Goal: Check status: Check status

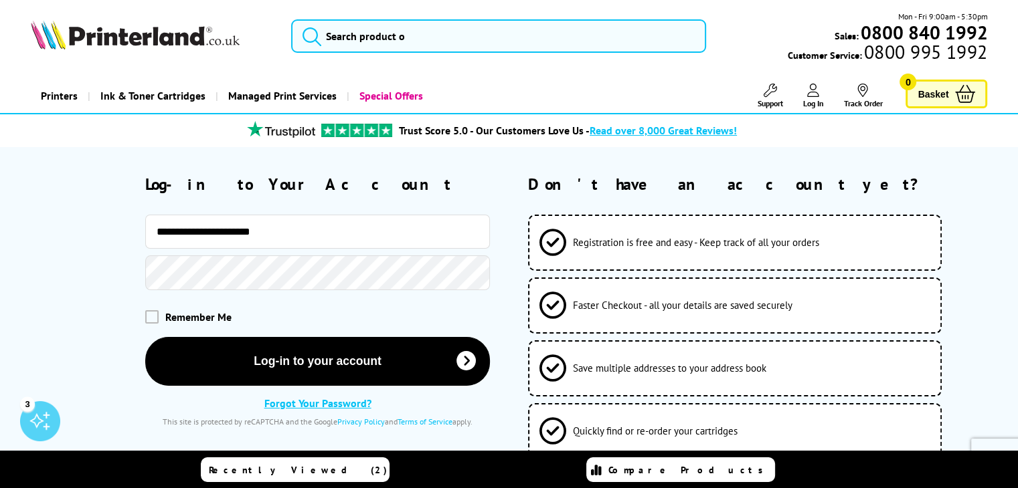
click at [145, 337] on button "Log-in to your account" at bounding box center [317, 361] width 345 height 49
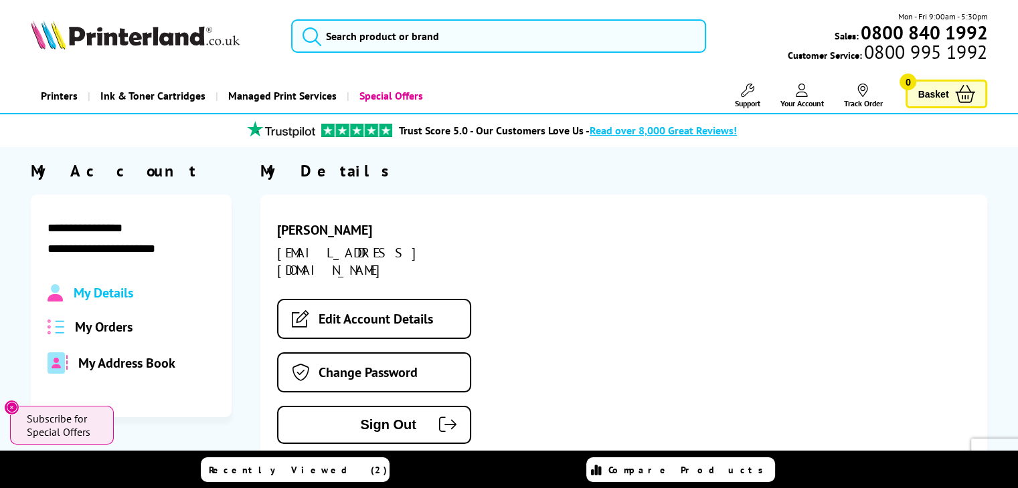
click at [111, 327] on span "My Orders" at bounding box center [104, 327] width 58 height 17
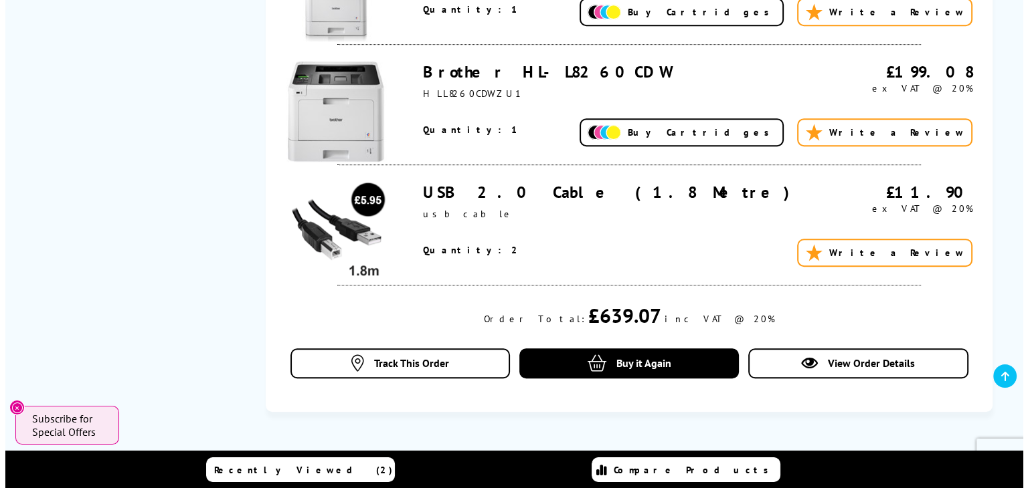
scroll to position [803, 0]
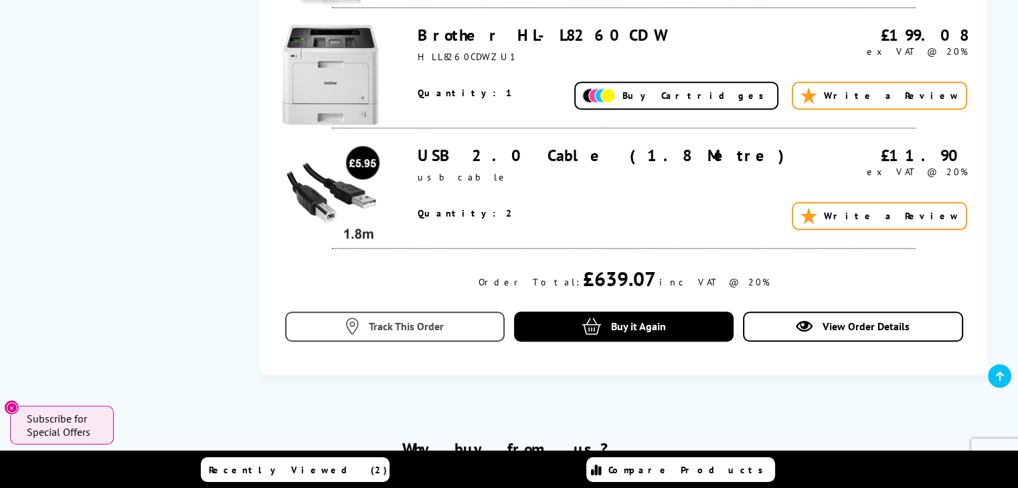
click at [411, 319] on link "Track This Order" at bounding box center [395, 327] width 220 height 30
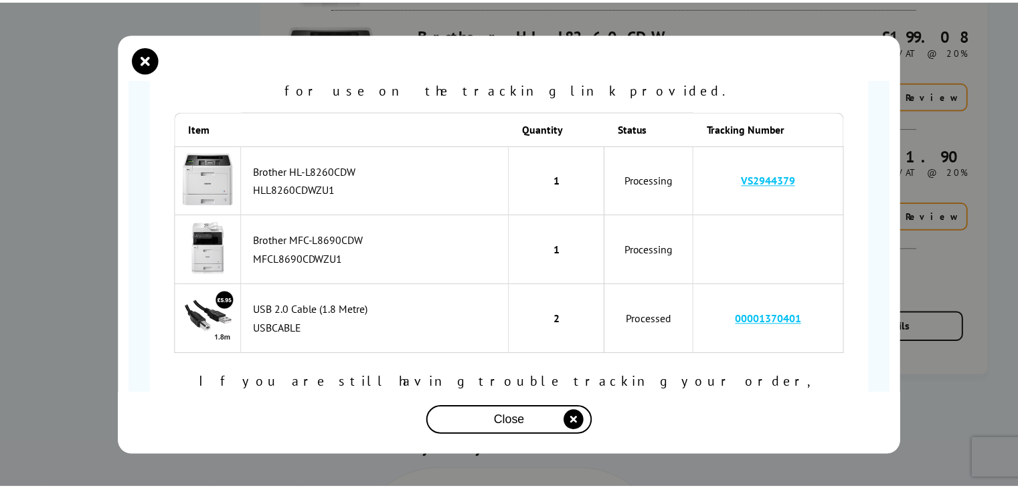
scroll to position [153, 0]
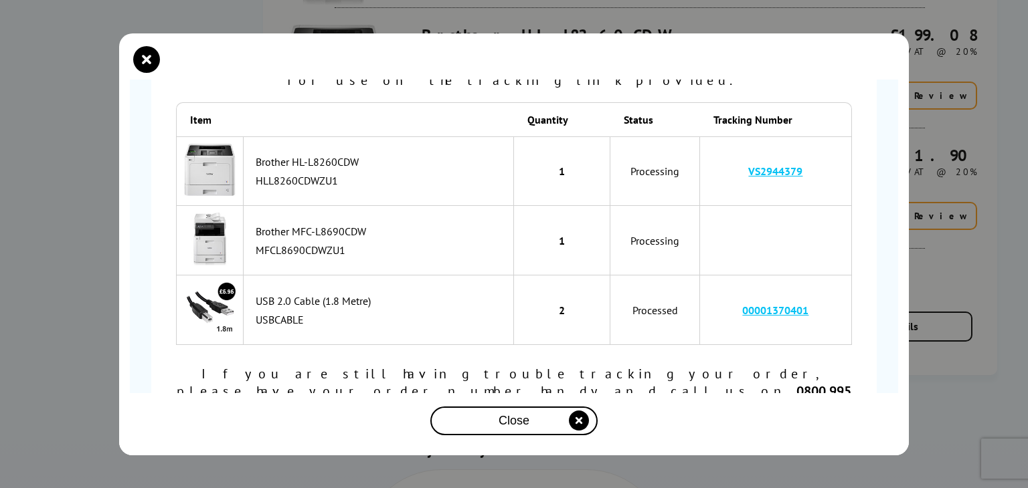
click at [976, 106] on div "Order Number SOA2975408 is… Processing To track your item, copy the tracking nu…" at bounding box center [514, 244] width 1028 height 488
click at [557, 420] on div "Close" at bounding box center [514, 421] width 157 height 25
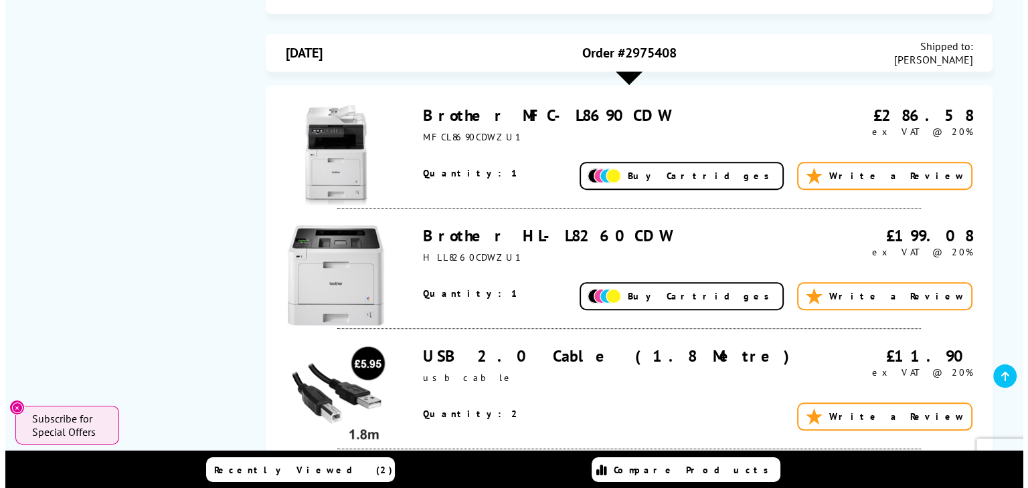
scroll to position [736, 0]
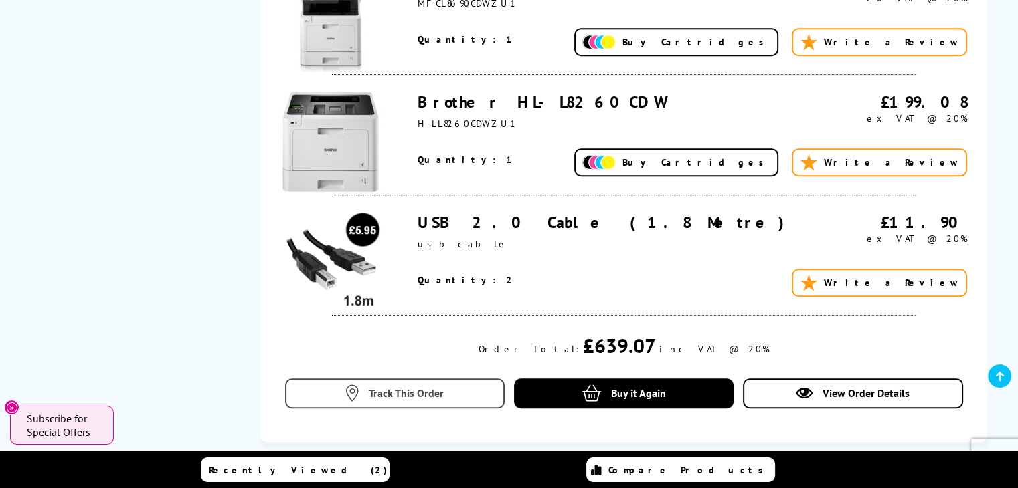
click at [427, 398] on span "Track This Order" at bounding box center [406, 393] width 75 height 13
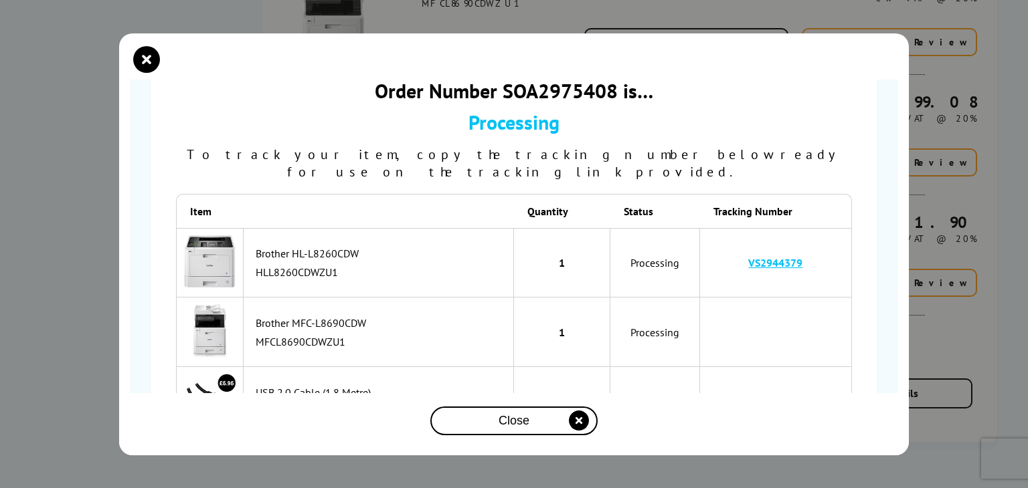
scroll to position [134, 0]
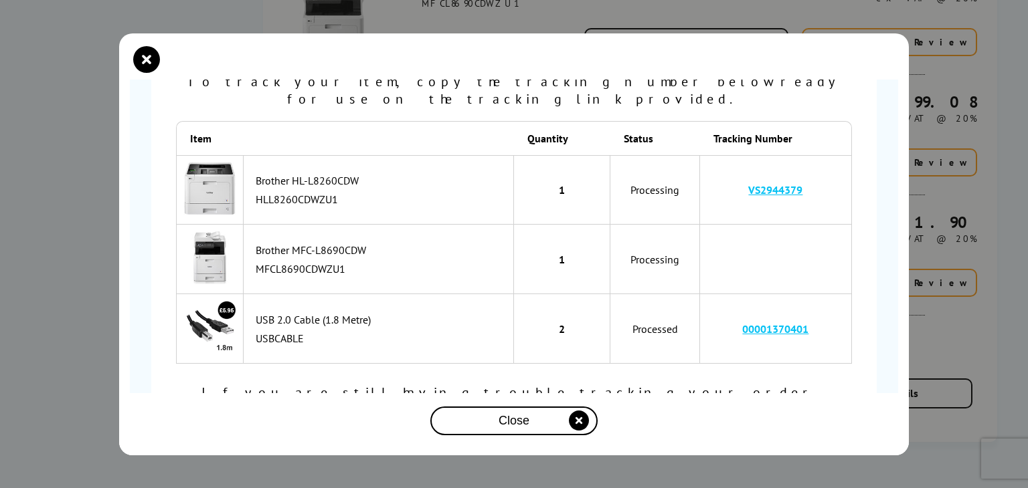
click at [994, 282] on div "Order Number SOA2975408 is… Processing To track your item, copy the tracking nu…" at bounding box center [514, 244] width 1028 height 488
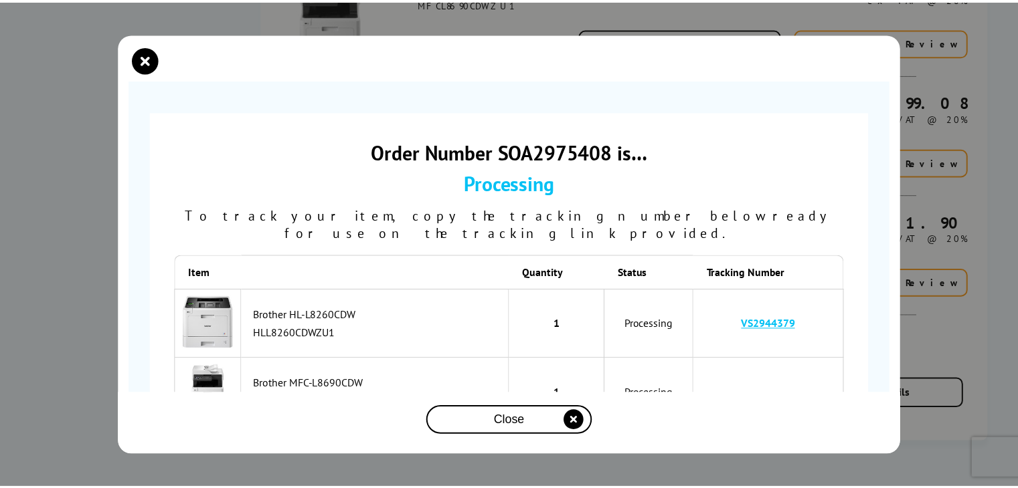
scroll to position [0, 0]
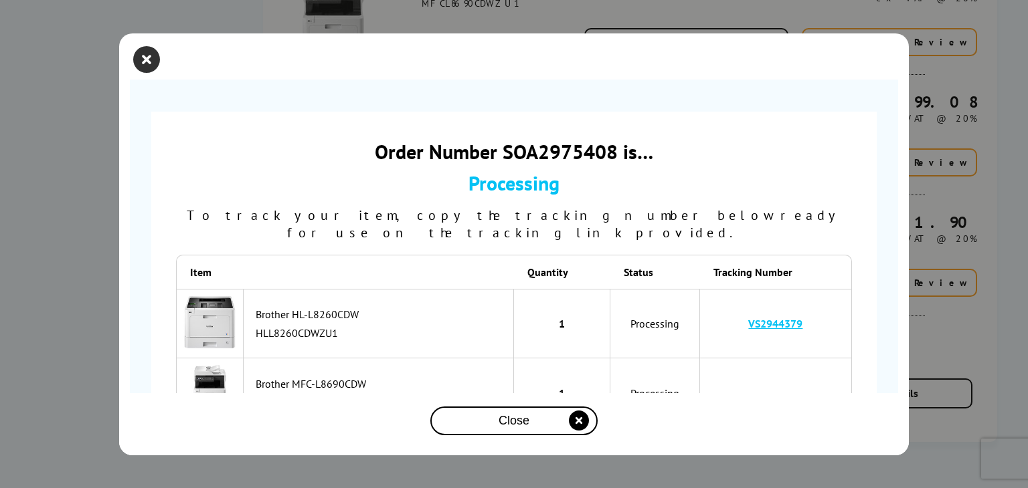
click at [133, 62] on icon "close modal" at bounding box center [146, 59] width 27 height 27
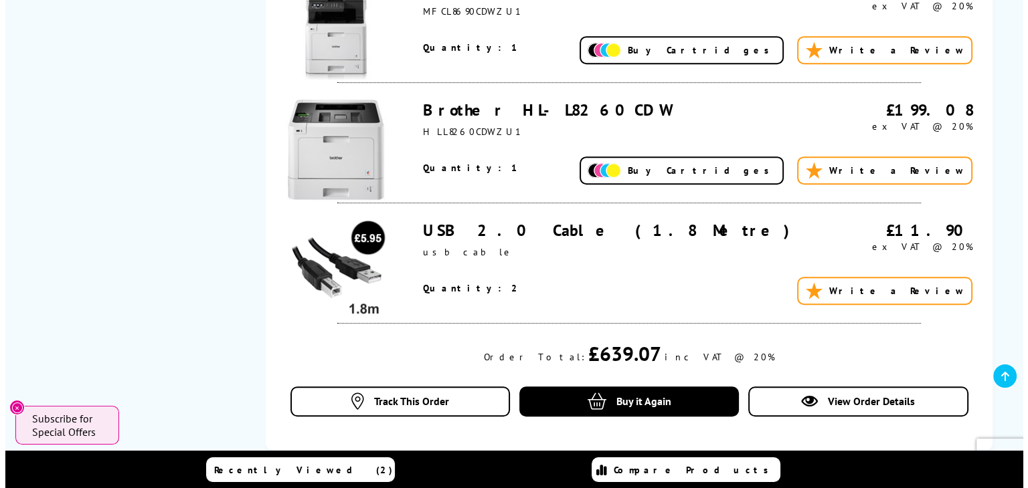
scroll to position [803, 0]
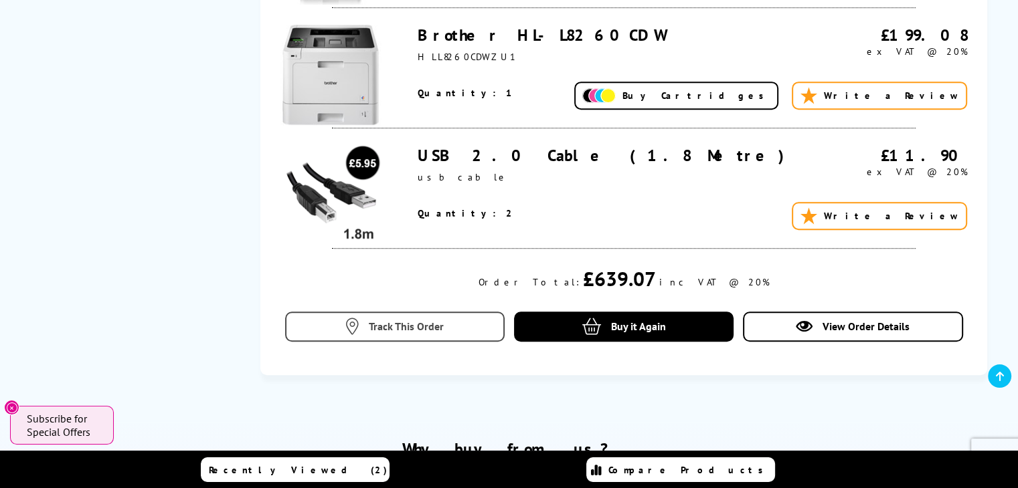
click at [383, 327] on span "Track This Order" at bounding box center [406, 326] width 75 height 13
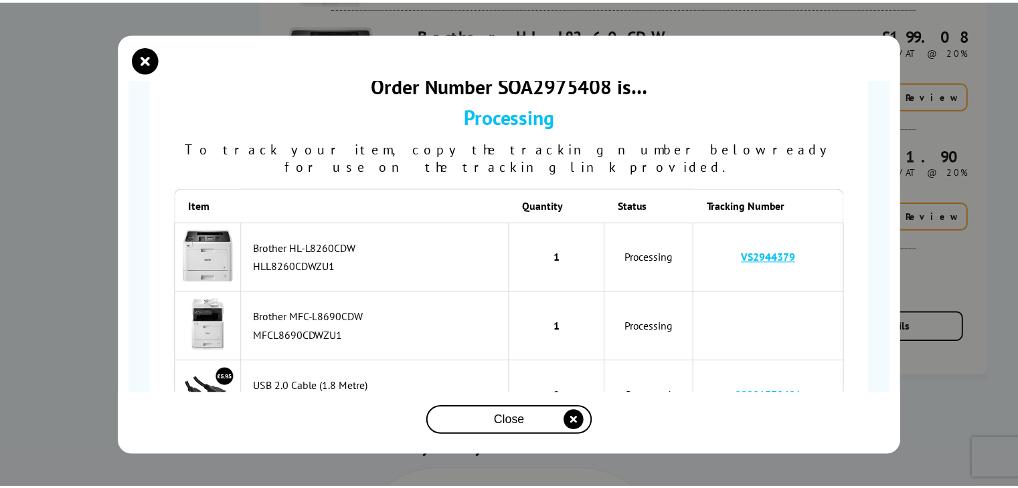
scroll to position [153, 0]
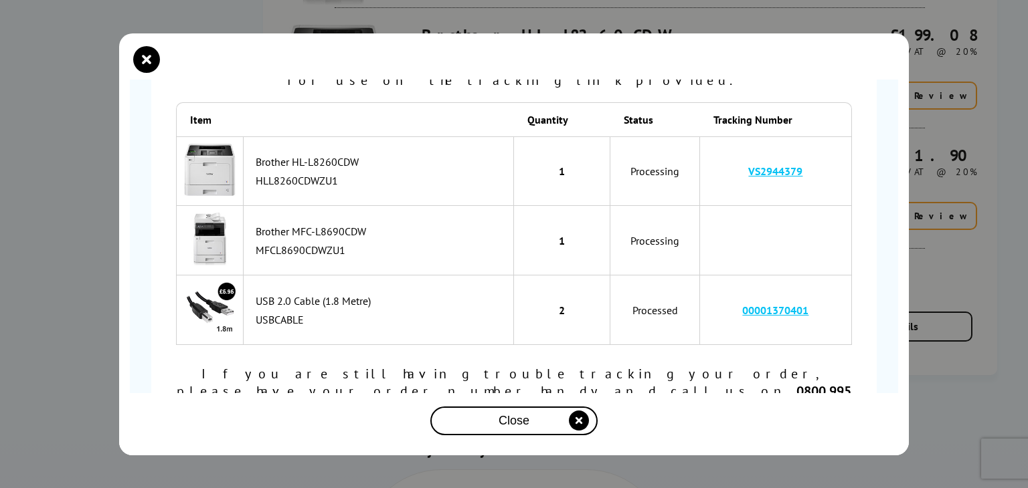
click at [265, 225] on div "Brother MFC-L8690CDW" at bounding box center [381, 231] width 251 height 13
drag, startPoint x: 265, startPoint y: 211, endPoint x: 333, endPoint y: 230, distance: 70.8
click at [333, 230] on td "Brother MFC-L8690CDW MFCL8690CDWZU1" at bounding box center [379, 241] width 270 height 70
click at [333, 244] on div "MFCL8690CDWZU1" at bounding box center [381, 250] width 251 height 13
click at [139, 57] on icon "close modal" at bounding box center [146, 59] width 27 height 27
